Goal: Navigation & Orientation: Find specific page/section

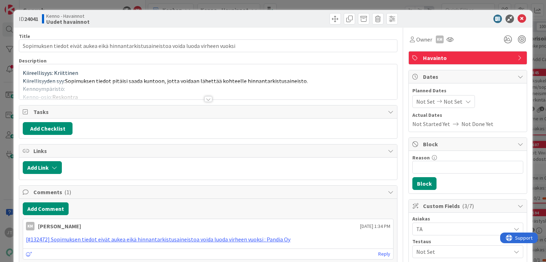
click at [206, 101] on div at bounding box center [208, 99] width 8 height 6
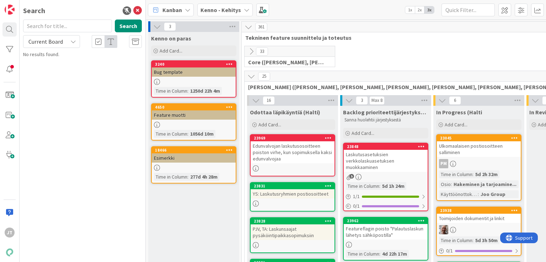
click at [223, 13] on span "Kenno - Kehitys" at bounding box center [221, 10] width 41 height 9
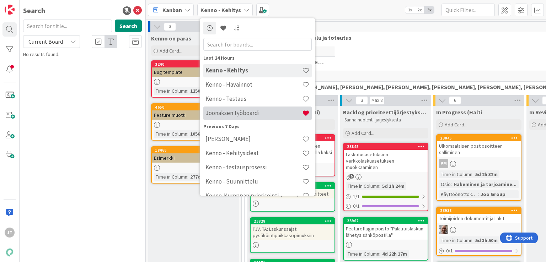
click at [217, 116] on h4 "Joonaksen työboardi" at bounding box center [254, 113] width 97 height 7
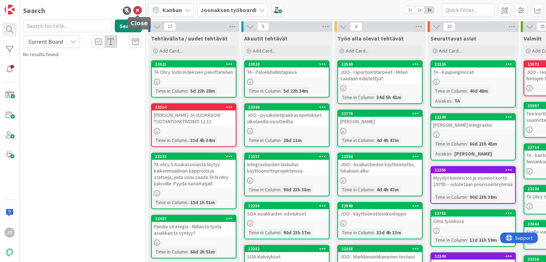
click at [136, 11] on icon at bounding box center [137, 10] width 9 height 9
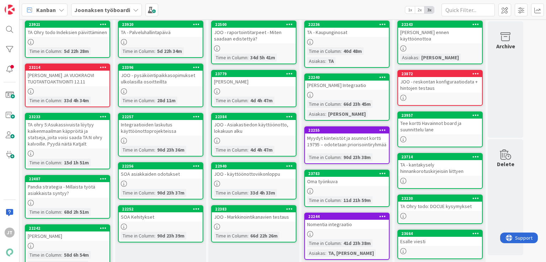
scroll to position [38, 0]
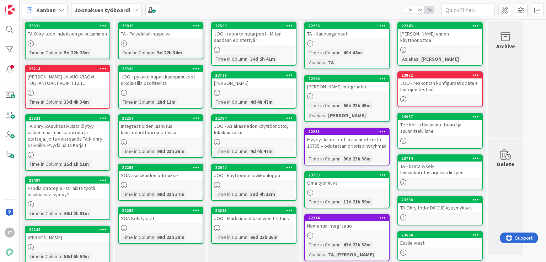
click at [344, 145] on div "Myydyt kiinteistöt ja asunnot kortti 19795 – odotetaan priorisointiryhmää" at bounding box center [347, 143] width 84 height 16
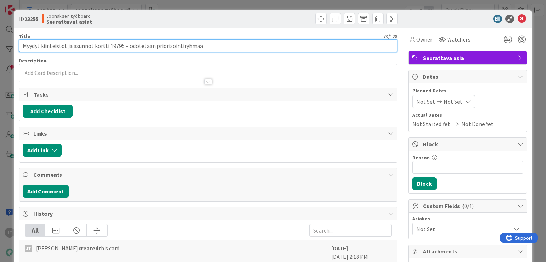
click at [113, 46] on input "Myydyt kiinteistöt ja asunnot kortti 19795 – odotetaan priorisointiryhmää" at bounding box center [208, 45] width 378 height 13
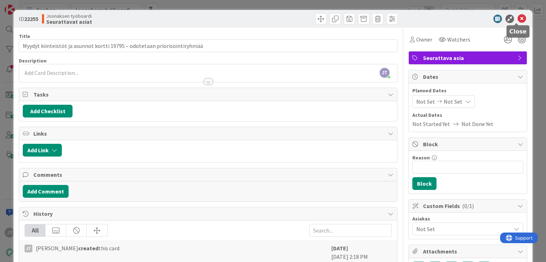
click at [519, 17] on icon at bounding box center [522, 19] width 9 height 9
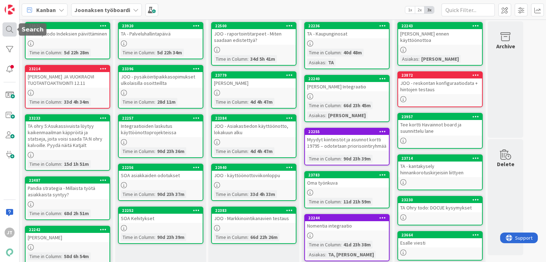
click at [8, 26] on div at bounding box center [9, 29] width 14 height 14
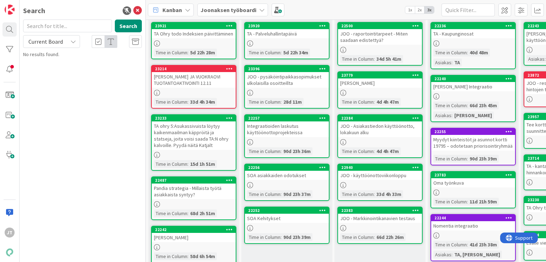
click at [51, 44] on span "Current Board" at bounding box center [45, 42] width 37 height 10
click at [44, 71] on span "All Boards" at bounding box center [64, 71] width 74 height 11
click at [65, 30] on input "text" at bounding box center [67, 26] width 89 height 13
paste input "19795"
click at [131, 25] on button "Search" at bounding box center [128, 26] width 27 height 13
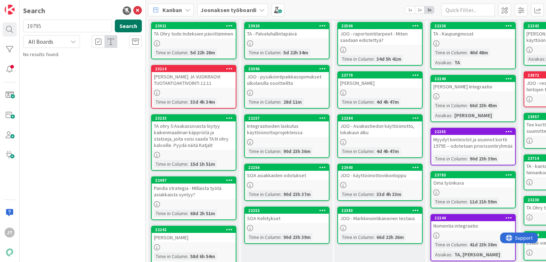
type input "19795"
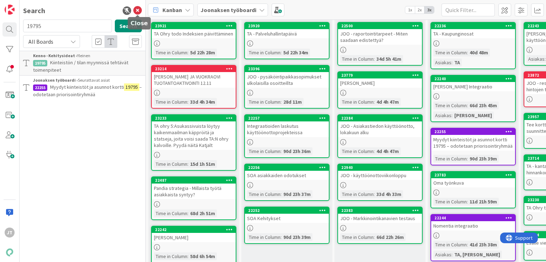
click at [139, 12] on icon at bounding box center [137, 10] width 9 height 9
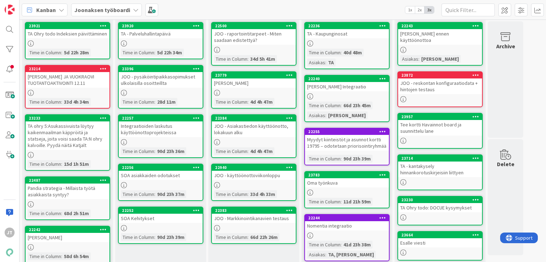
click at [181, 81] on div "JOO - pysäköintipaikkasopimukset ulkolaisilla osoitteillta" at bounding box center [161, 80] width 84 height 16
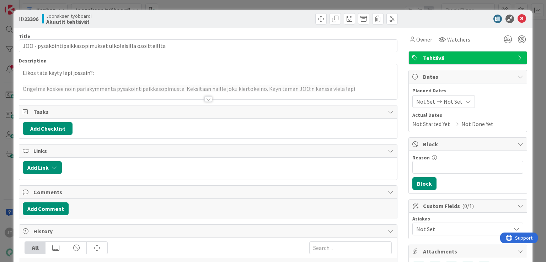
click at [205, 108] on span "Tasks" at bounding box center [208, 112] width 351 height 9
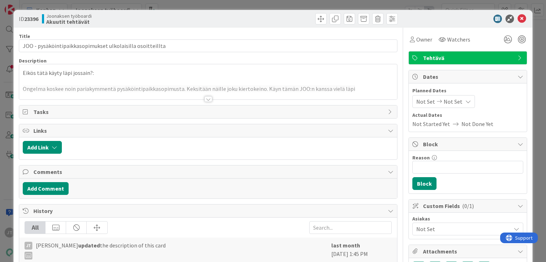
click at [204, 101] on div at bounding box center [208, 99] width 8 height 6
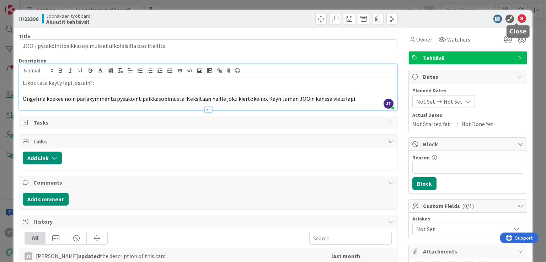
click at [520, 17] on icon at bounding box center [522, 19] width 9 height 9
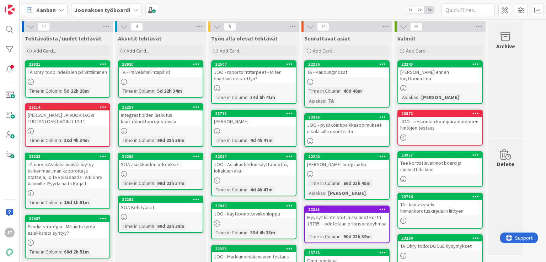
click at [133, 123] on div "Integraatioiden laskutus käyttöönottoprojekteissa" at bounding box center [161, 119] width 84 height 16
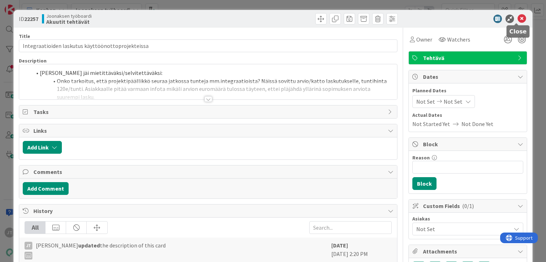
click at [518, 16] on icon at bounding box center [522, 19] width 9 height 9
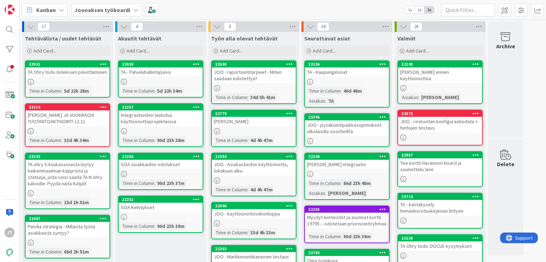
click at [254, 80] on div "JOO - raportointitarpeet - Miten saadaan edistettyä?" at bounding box center [254, 76] width 84 height 16
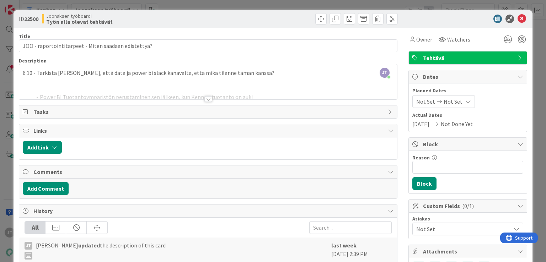
click at [21, 73] on div "[PERSON_NAME] just joined 6.10 - Tarkista [PERSON_NAME], että data ja power bi …" at bounding box center [208, 81] width 378 height 35
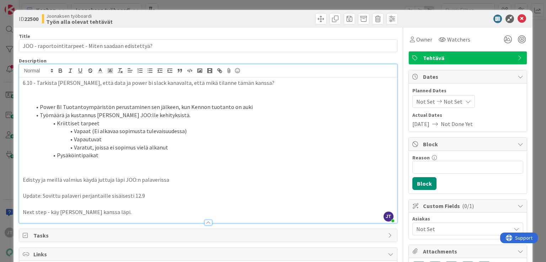
click at [21, 85] on div "6.10 - Tarkista [PERSON_NAME], että data ja power bi slack kanavalta, että mikä…" at bounding box center [208, 151] width 378 height 146
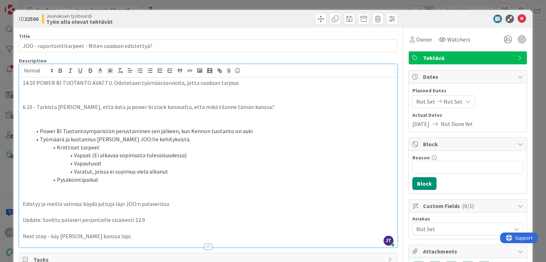
click at [54, 91] on p at bounding box center [208, 91] width 371 height 8
click at [90, 83] on p "14.10 POWER BI TUOTANTO AVATTU. Odotetaan työmääräarvioita, jotta saadaan tarjo…" at bounding box center [208, 83] width 371 height 8
click at [119, 82] on p "14.10 POWER BI TUOTANTO AVATTU. Odotetaan työmääräarvioita, jotta saadaan tarjo…" at bounding box center [208, 83] width 371 height 8
click at [518, 19] on icon at bounding box center [522, 19] width 9 height 9
